Goal: Task Accomplishment & Management: Manage account settings

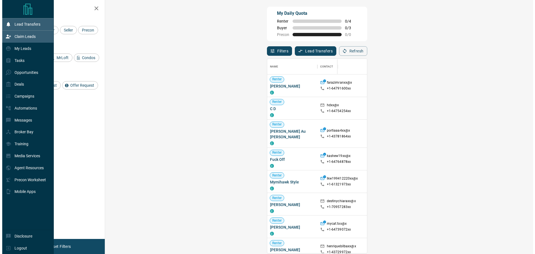
scroll to position [190, 412]
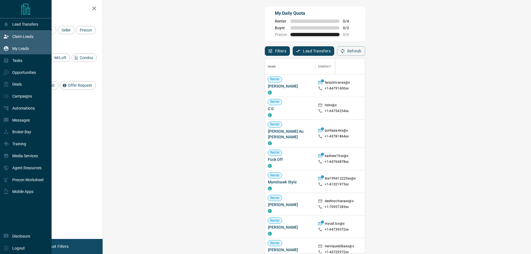
click at [25, 48] on p "My Leads" at bounding box center [20, 48] width 17 height 4
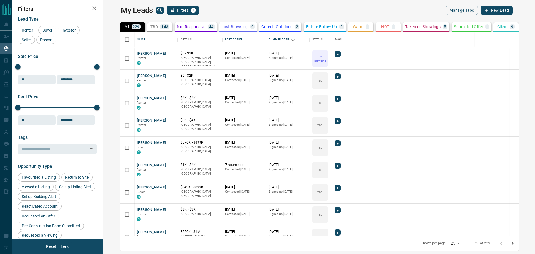
scroll to position [200, 426]
click at [225, 36] on div "Last Active" at bounding box center [233, 40] width 17 height 16
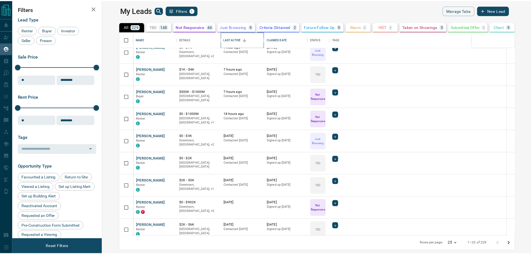
scroll to position [0, 0]
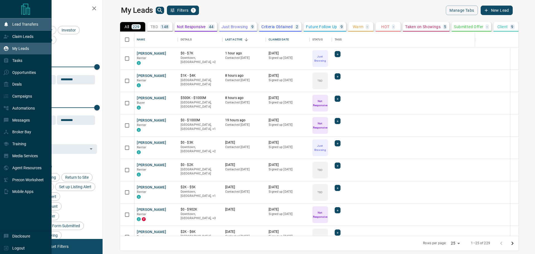
click at [9, 23] on div "Lead Transfers" at bounding box center [20, 24] width 35 height 9
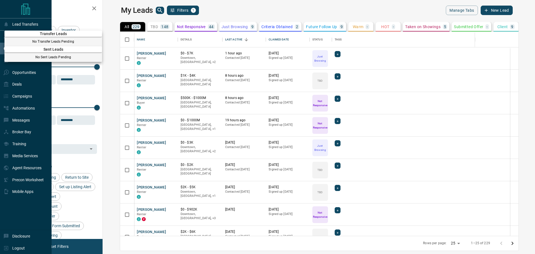
click at [383, 41] on div at bounding box center [267, 127] width 535 height 254
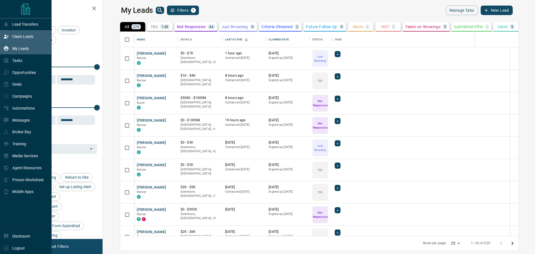
click at [21, 38] on p "Claim Leads" at bounding box center [22, 36] width 21 height 4
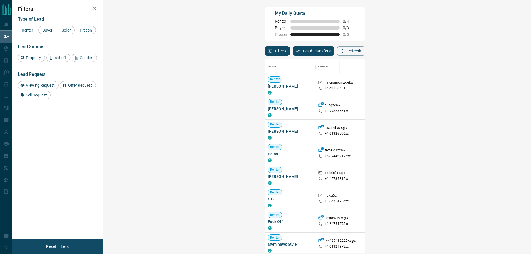
scroll to position [190, 412]
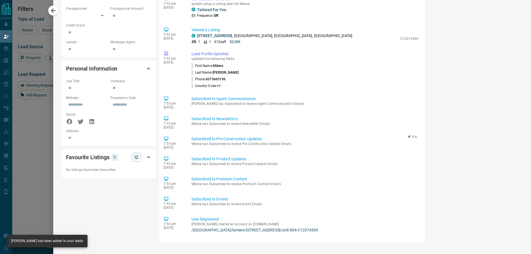
scroll to position [0, 0]
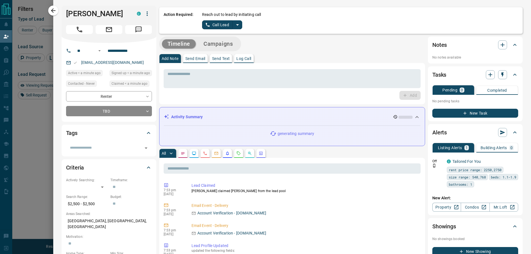
click at [243, 60] on p "Log Call" at bounding box center [243, 59] width 15 height 4
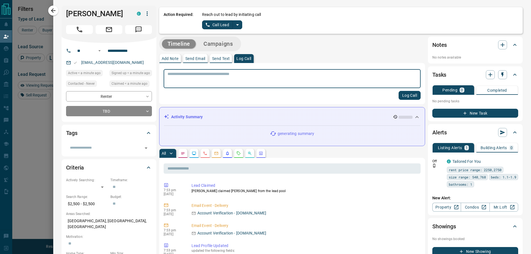
click at [244, 80] on textarea at bounding box center [293, 79] width 250 height 14
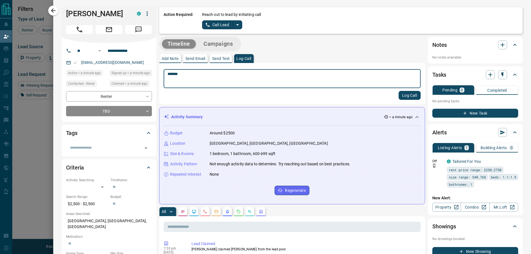
type textarea "*******"
click at [400, 94] on button "Log Call" at bounding box center [410, 95] width 22 height 9
